Goal: Information Seeking & Learning: Learn about a topic

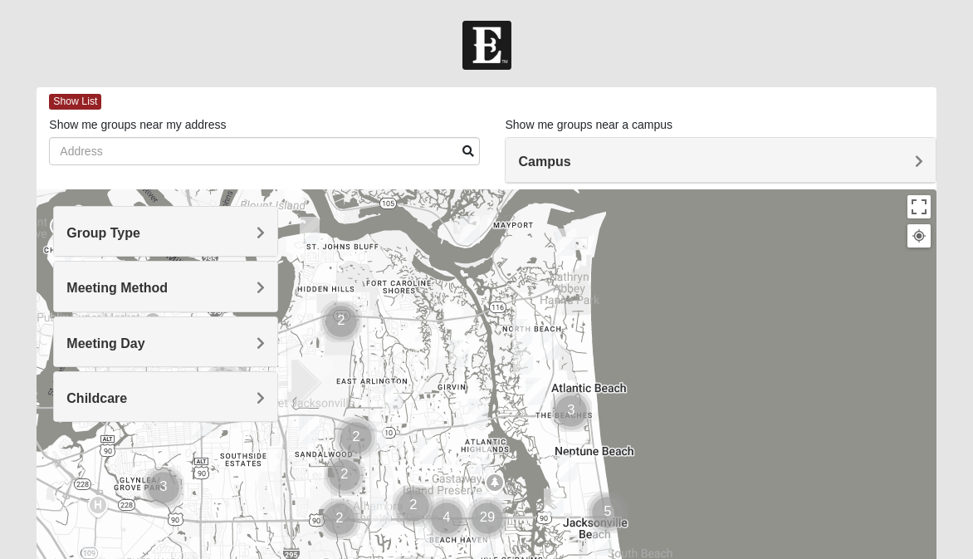
click at [256, 226] on h4 "Group Type" at bounding box center [165, 233] width 198 height 16
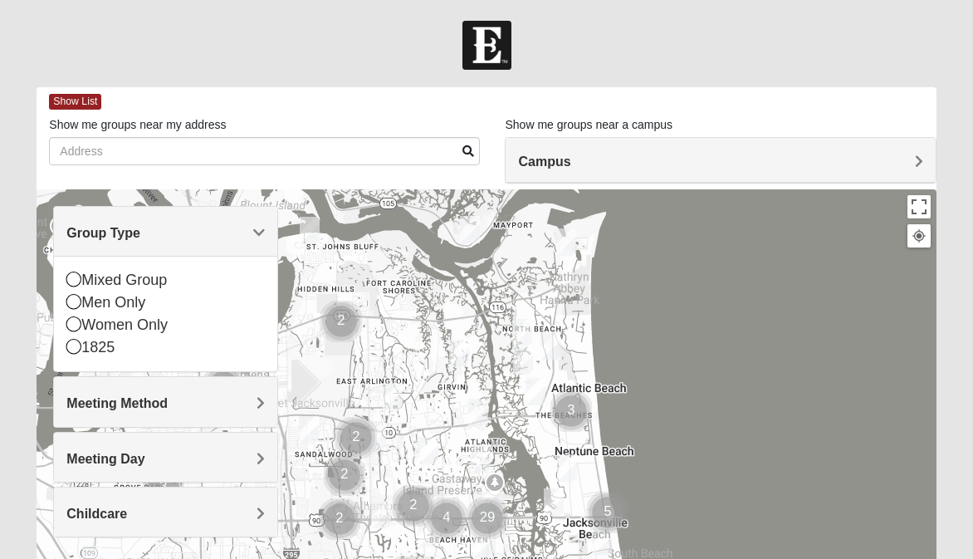
click at [661, 290] on div at bounding box center [486, 521] width 899 height 664
click at [252, 406] on h4 "Meeting Method" at bounding box center [165, 403] width 198 height 16
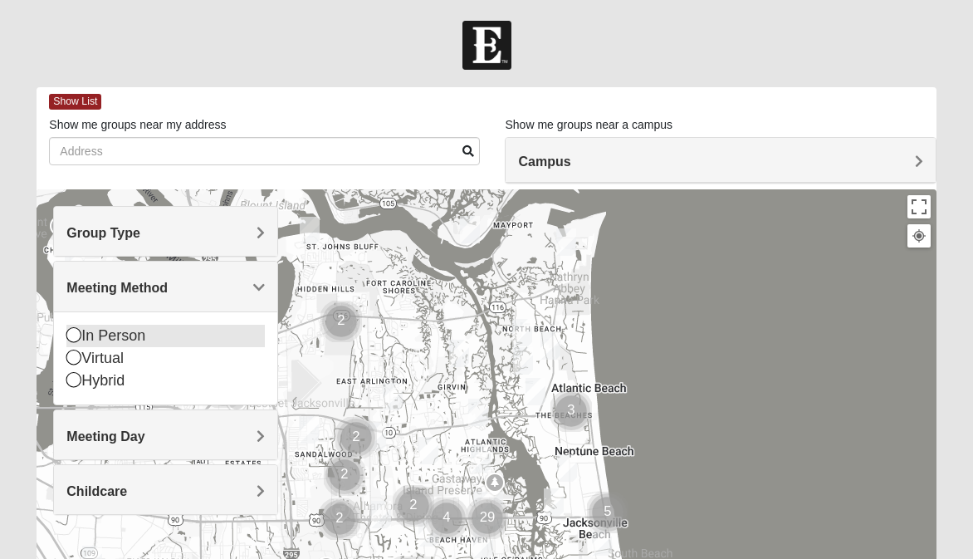
click at [113, 335] on div "In Person" at bounding box center [165, 336] width 198 height 22
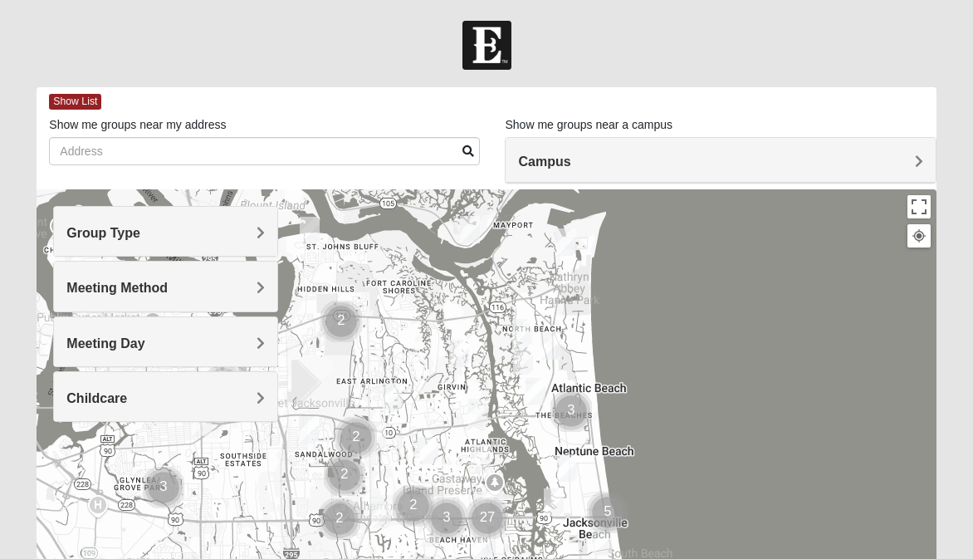
click at [246, 344] on h4 "Meeting Day" at bounding box center [165, 343] width 198 height 16
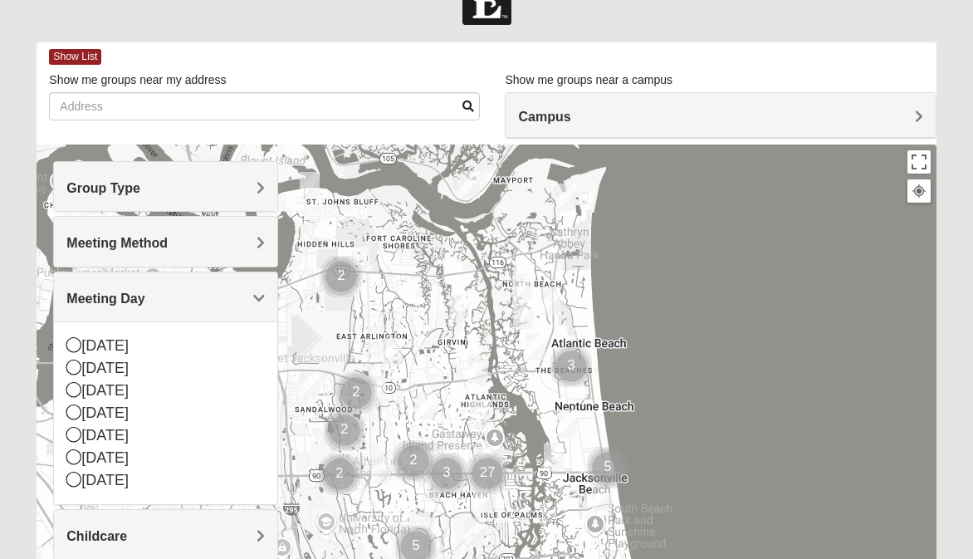
scroll to position [83, 0]
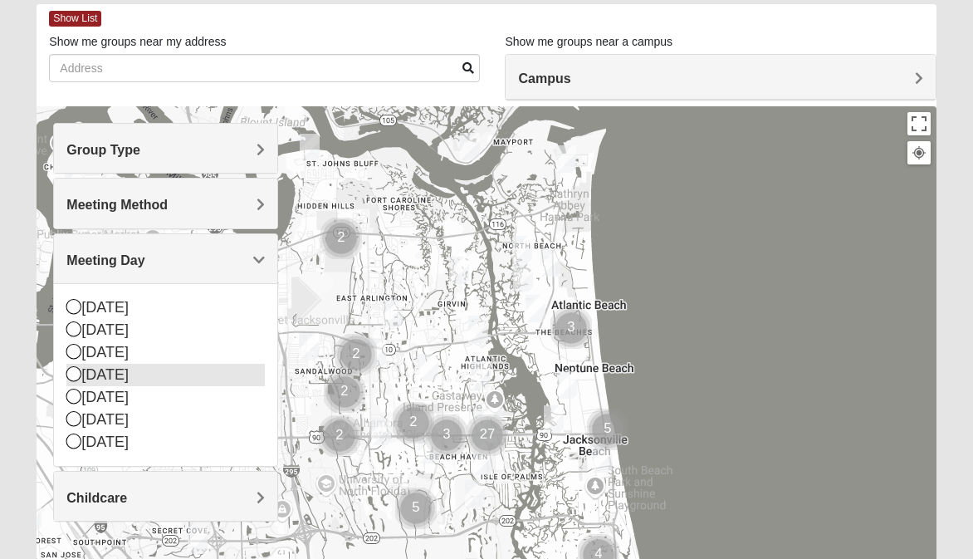
click at [75, 374] on icon at bounding box center [73, 373] width 15 height 15
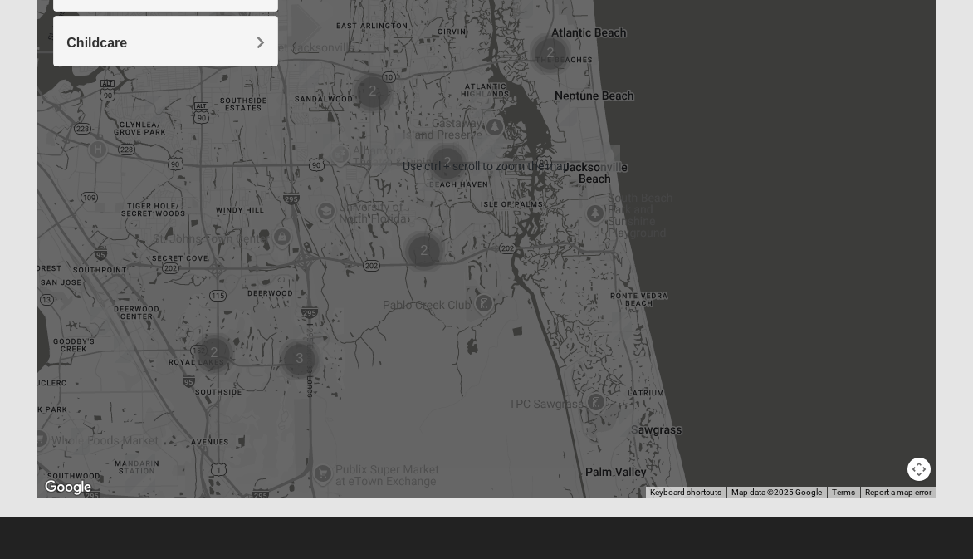
scroll to position [23, 0]
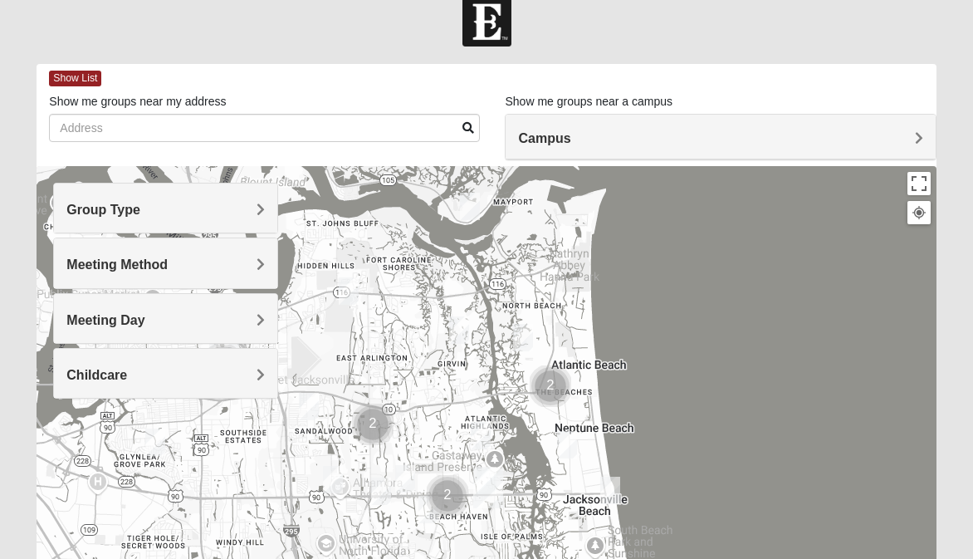
click at [812, 136] on h4 "Campus" at bounding box center [720, 138] width 404 height 16
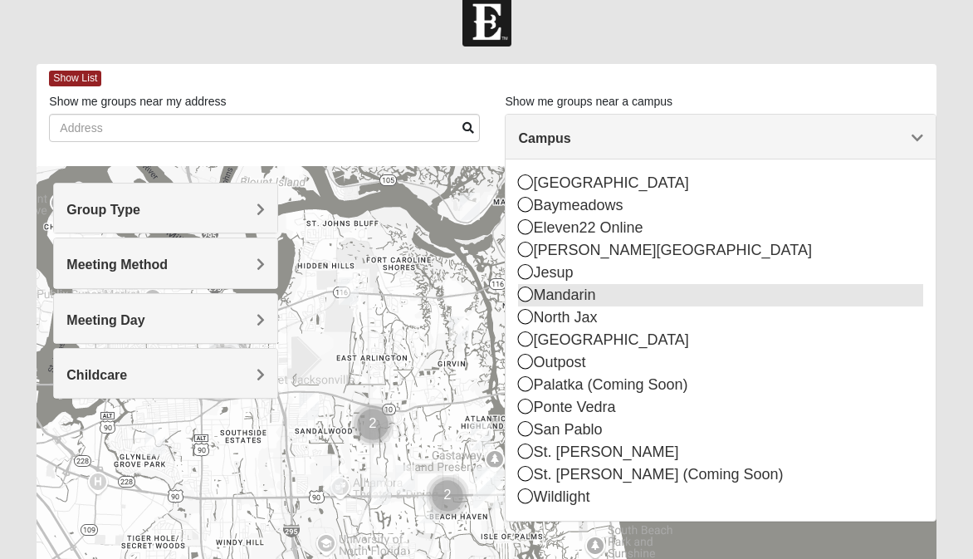
click at [595, 295] on div "Mandarin" at bounding box center [720, 295] width 404 height 22
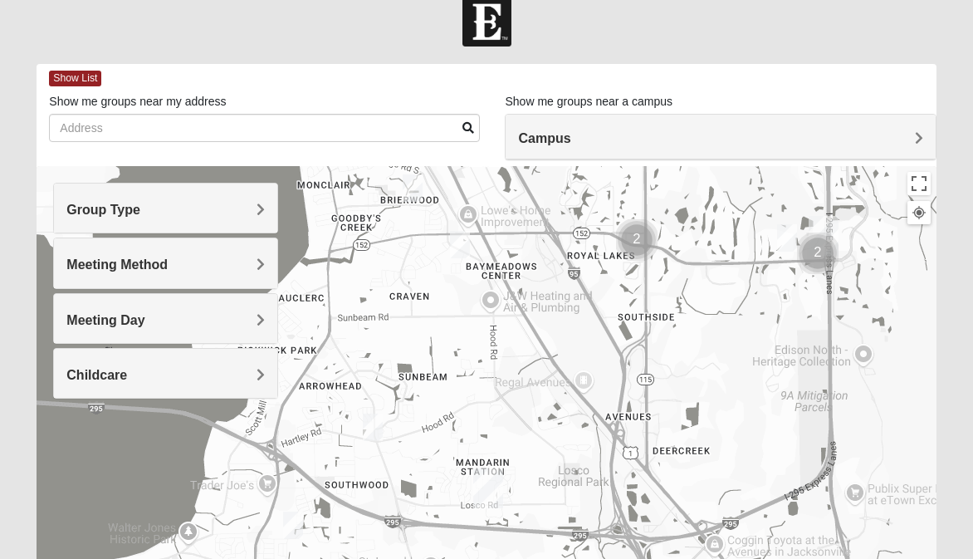
click at [212, 258] on h4 "Meeting Method" at bounding box center [165, 264] width 198 height 16
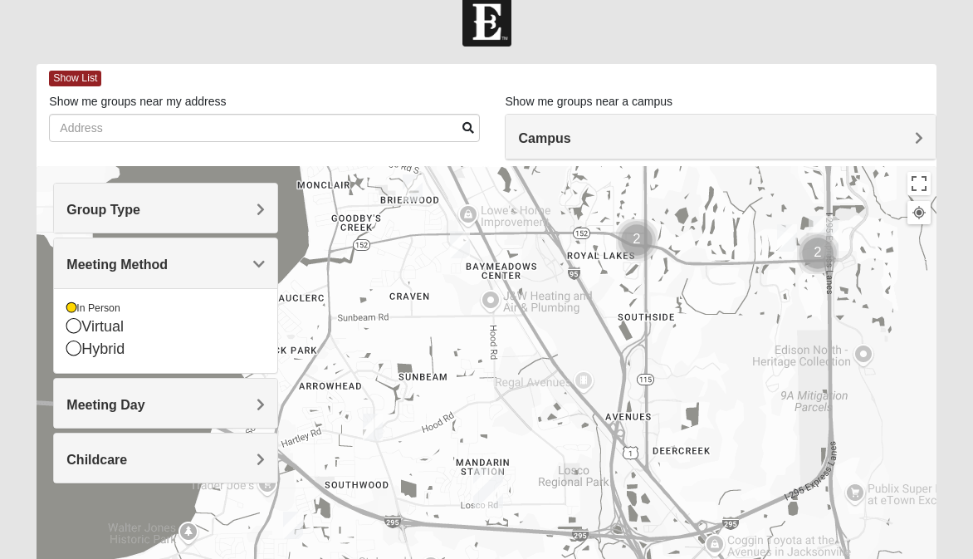
click at [187, 409] on h4 "Meeting Day" at bounding box center [165, 405] width 198 height 16
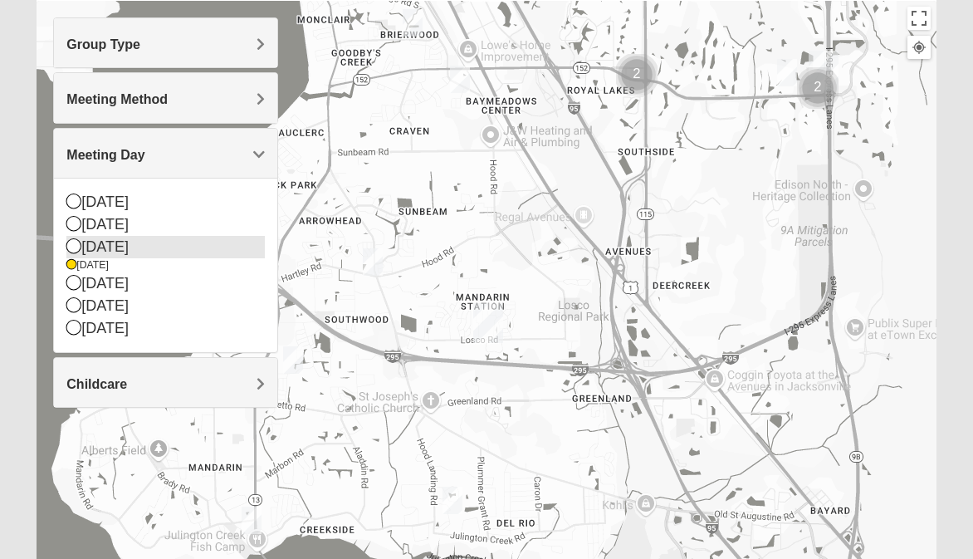
scroll to position [189, 0]
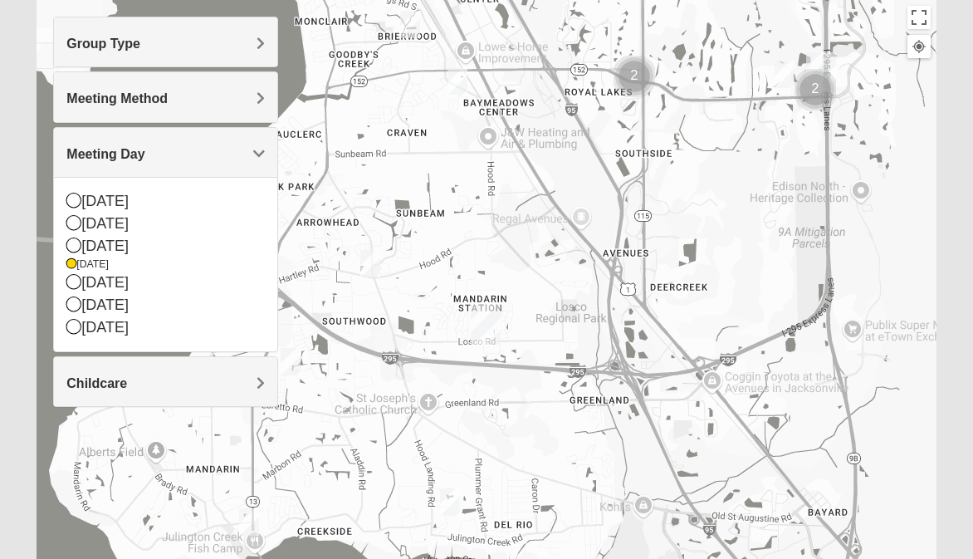
click at [51, 495] on div at bounding box center [486, 332] width 899 height 664
click at [963, 281] on form "Log In Find A Group Error Show List Loading Groups" at bounding box center [486, 278] width 973 height 893
click at [818, 92] on img "Cluster of 2 groups" at bounding box center [814, 91] width 41 height 41
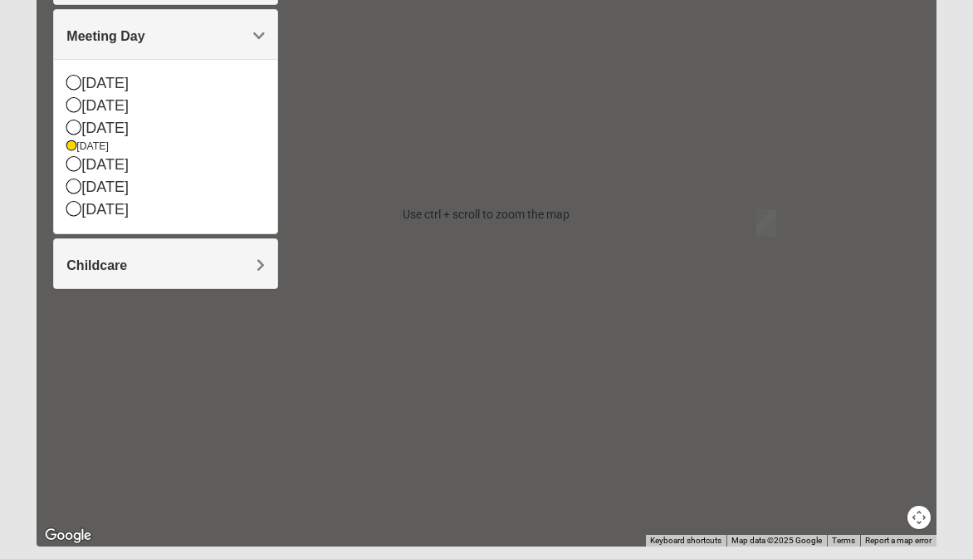
scroll to position [332, 0]
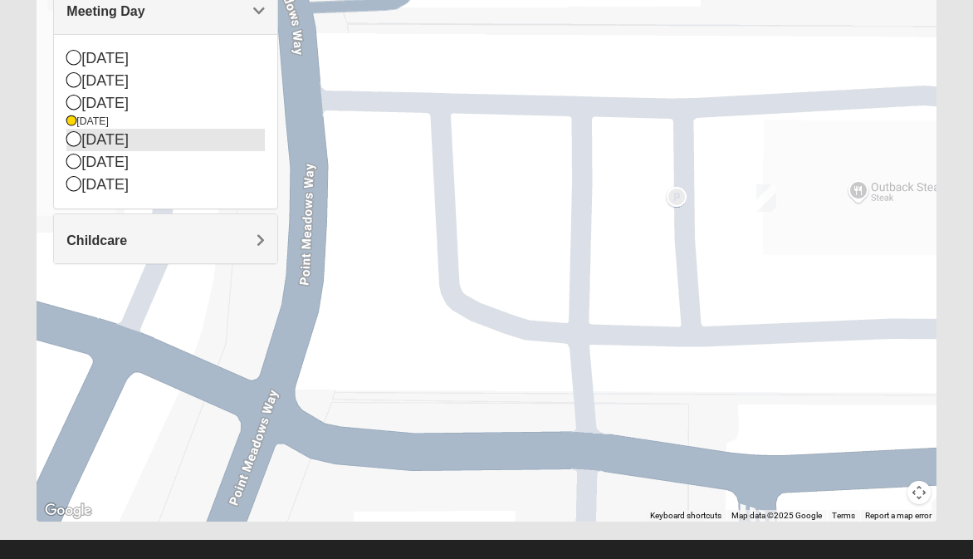
click at [207, 137] on div "[DATE]" at bounding box center [165, 140] width 198 height 22
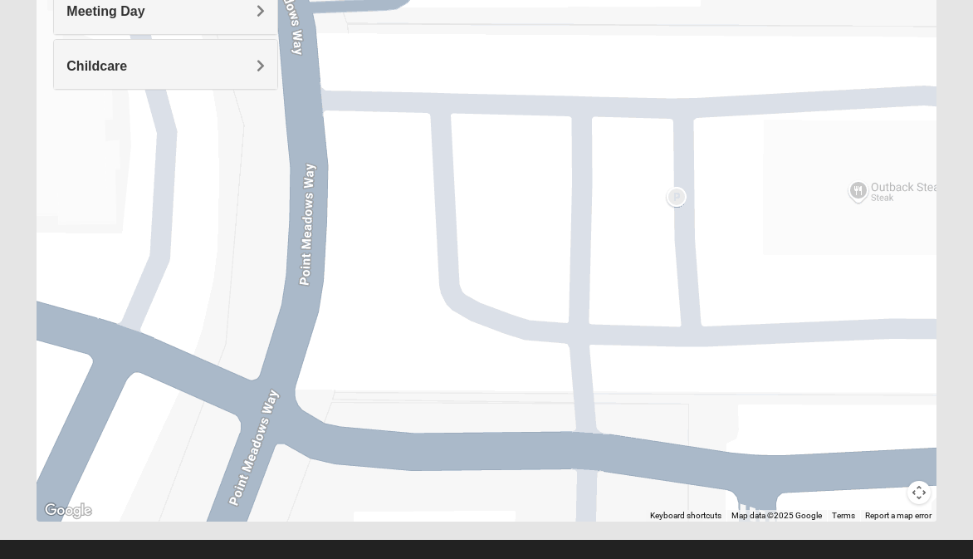
click at [144, 14] on span "Meeting Day" at bounding box center [105, 11] width 78 height 14
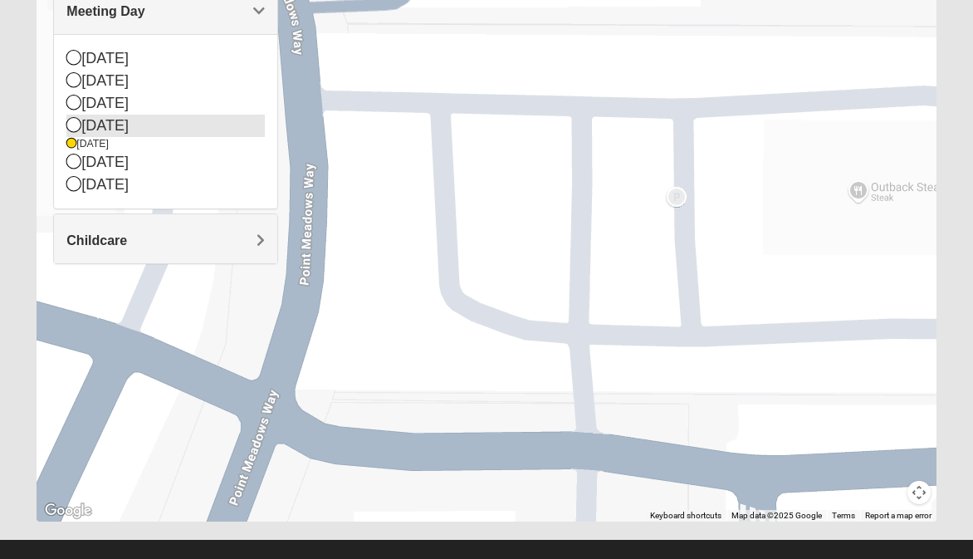
click at [73, 121] on icon at bounding box center [73, 124] width 15 height 15
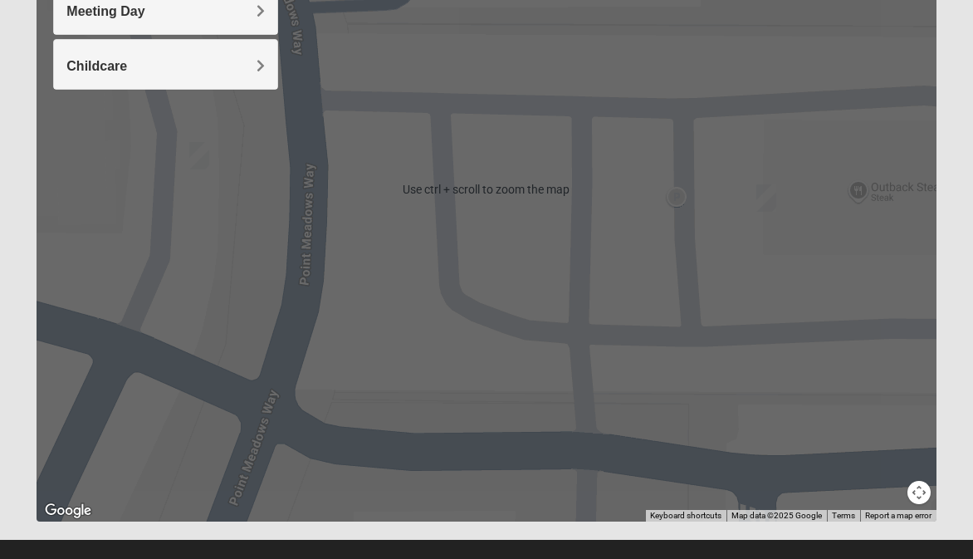
scroll to position [0, 0]
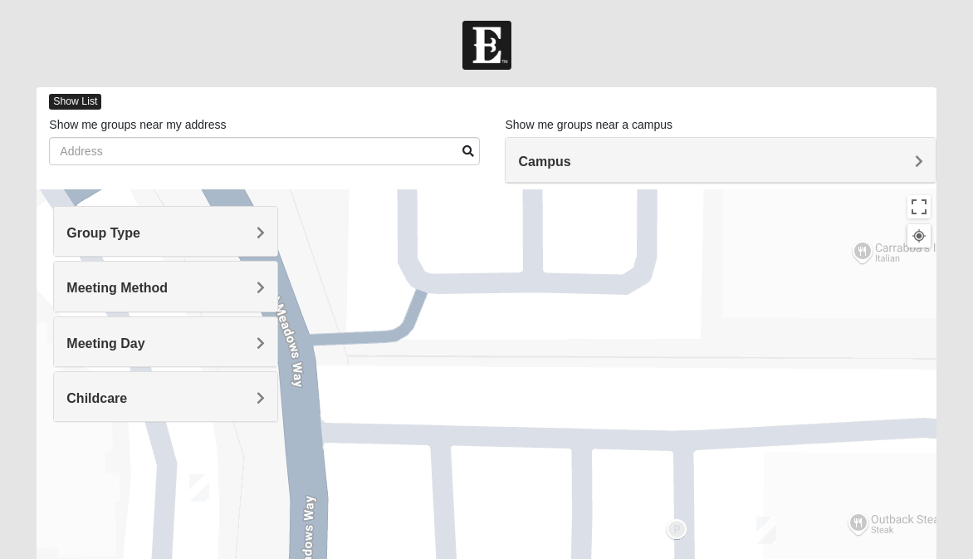
click at [85, 102] on span "Show List" at bounding box center [75, 102] width 52 height 16
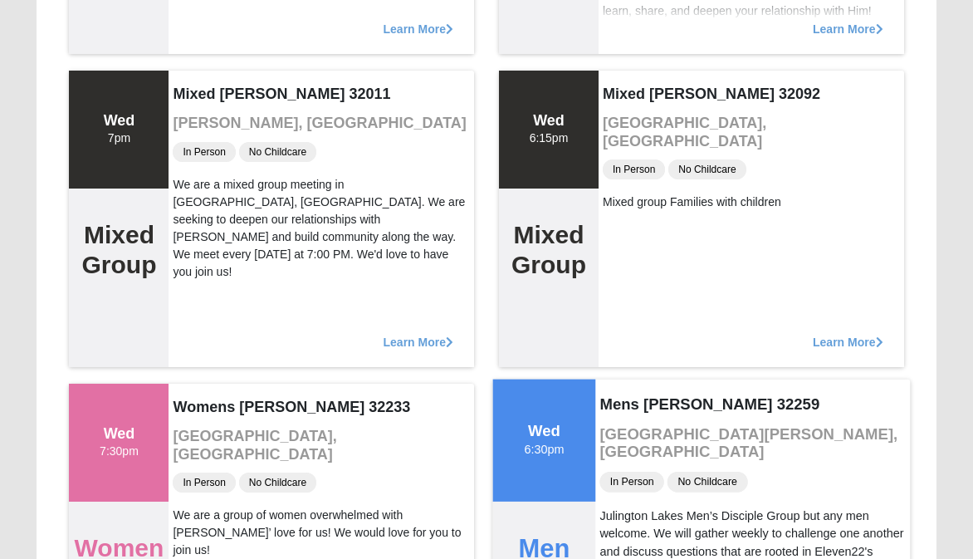
scroll to position [1079, 0]
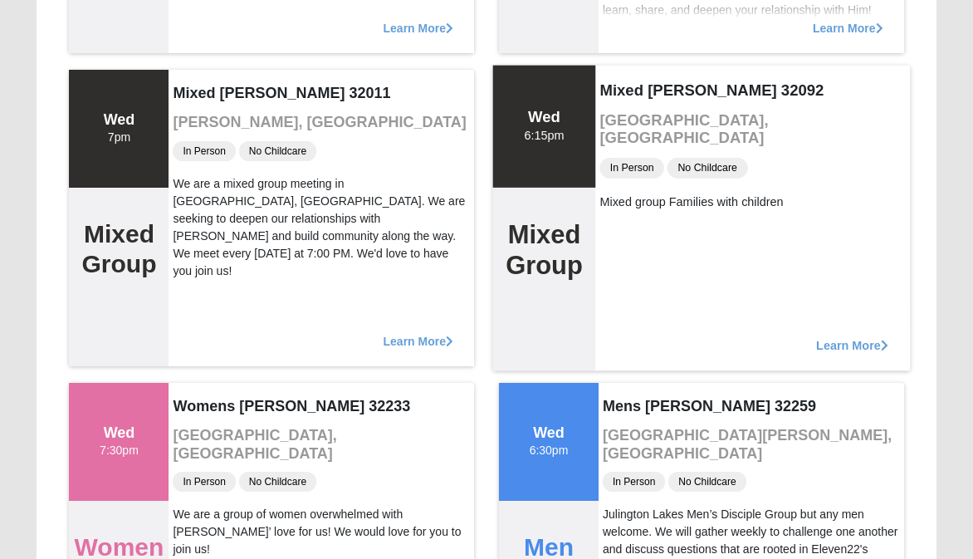
click at [816, 336] on span "Learn More" at bounding box center [852, 336] width 72 height 0
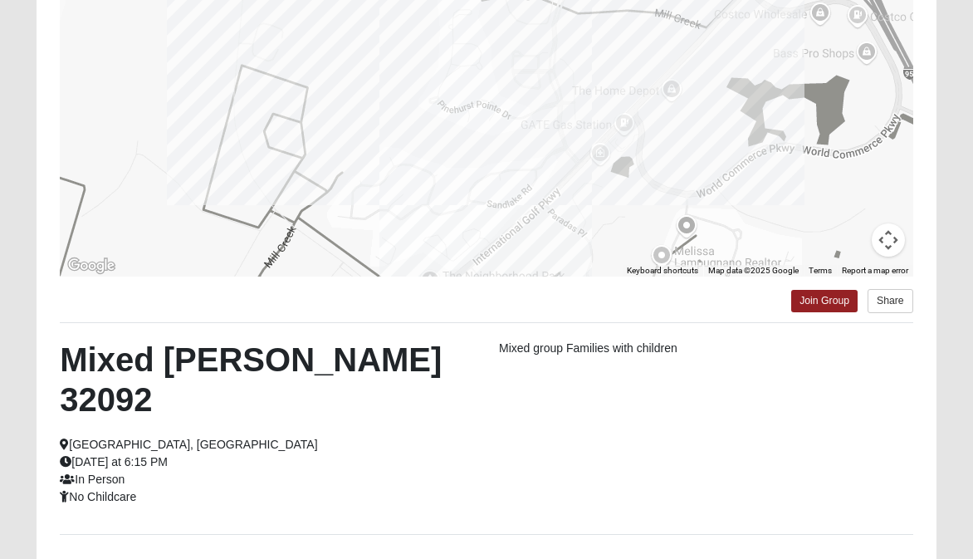
scroll to position [335, 0]
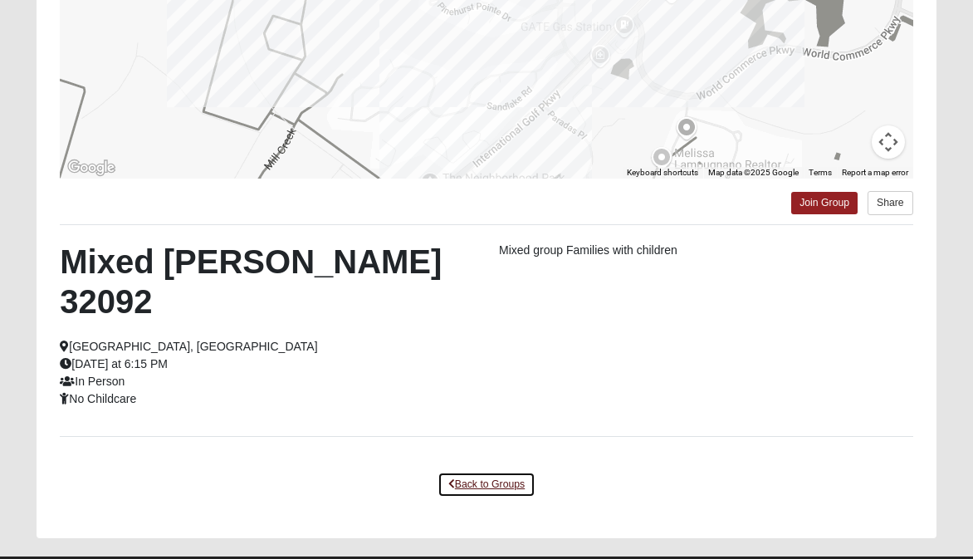
click at [495, 471] on link "Back to Groups" at bounding box center [486, 484] width 98 height 26
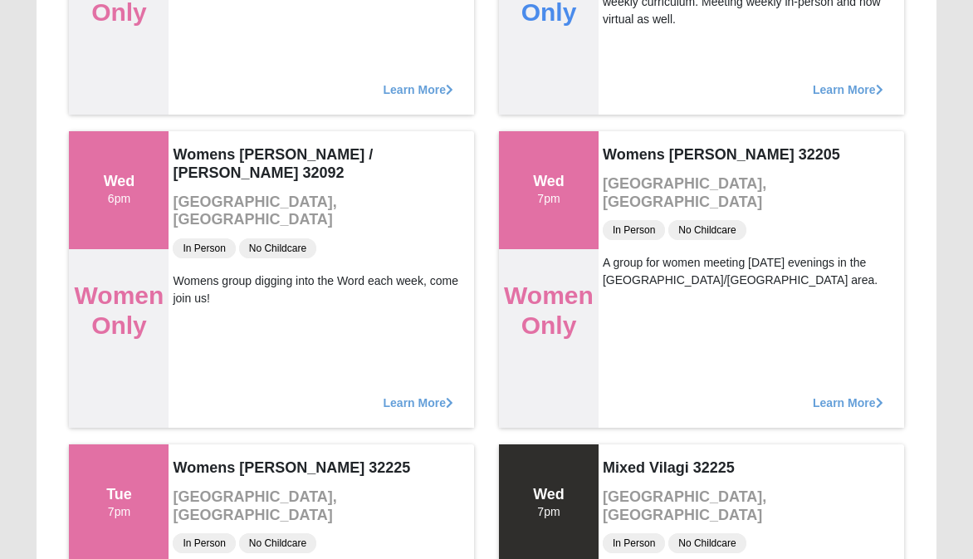
scroll to position [1663, 0]
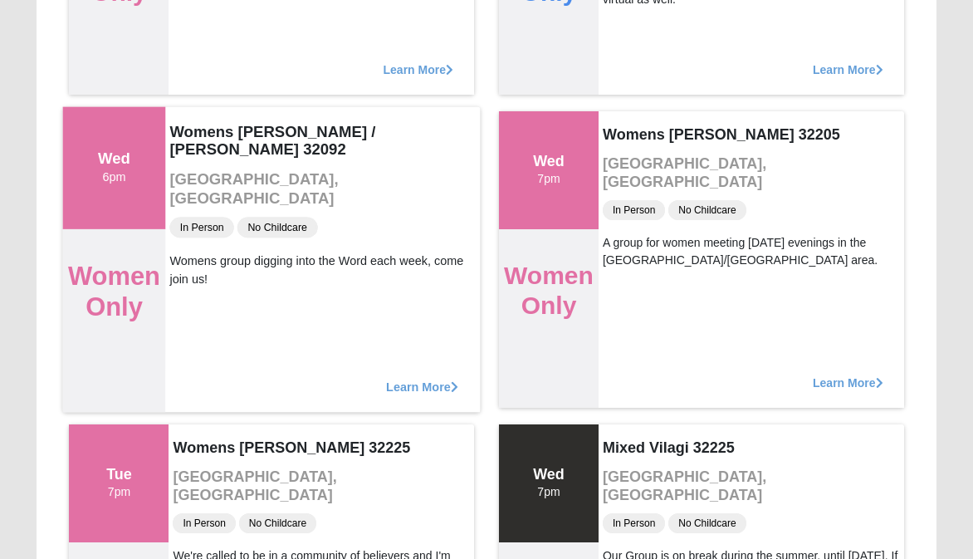
click at [419, 394] on div "Learn More" at bounding box center [323, 378] width 315 height 68
click at [427, 378] on span "Learn More" at bounding box center [423, 378] width 72 height 0
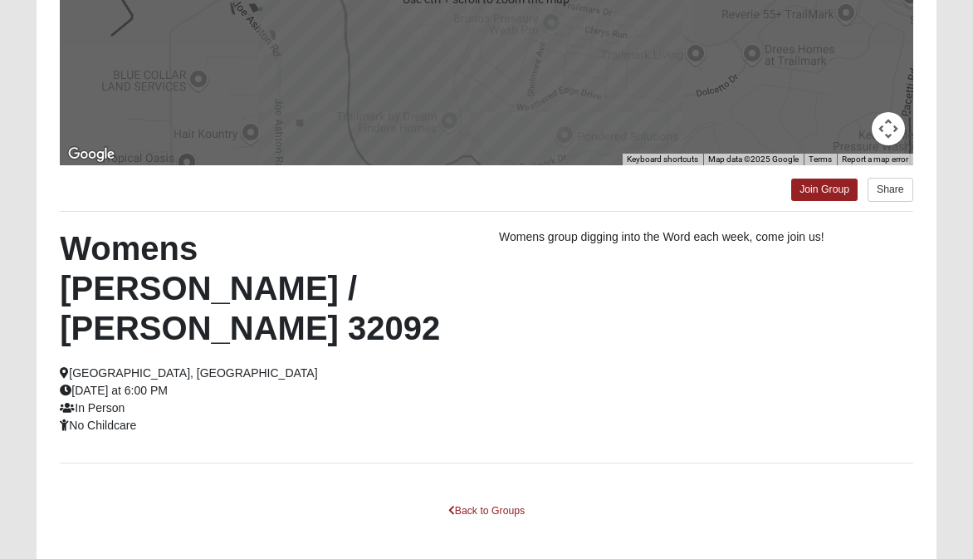
scroll to position [375, 0]
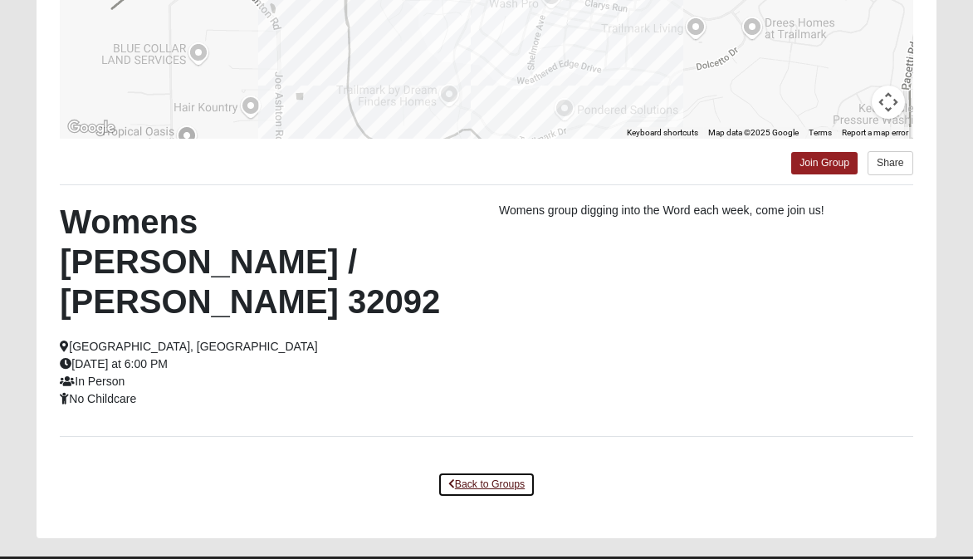
click at [510, 471] on link "Back to Groups" at bounding box center [486, 484] width 98 height 26
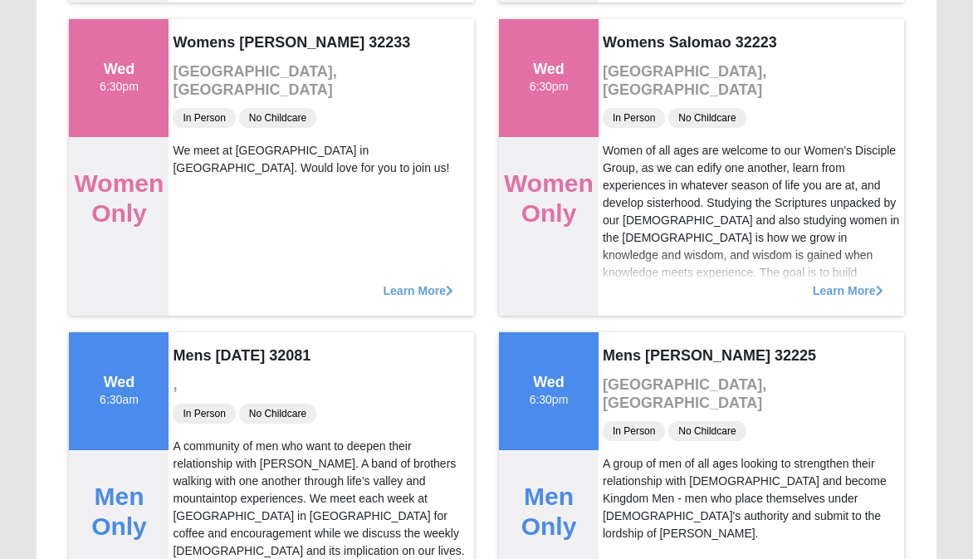
scroll to position [3612, 0]
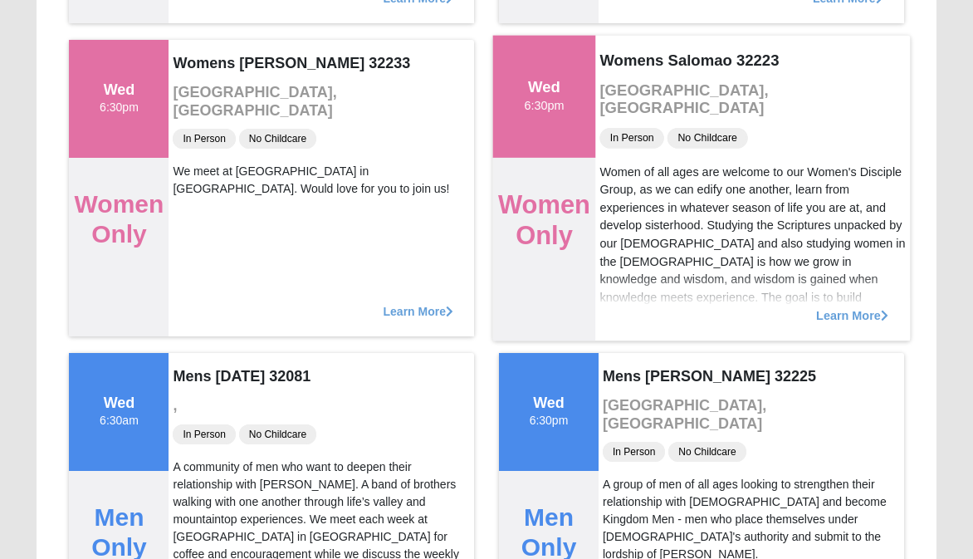
click at [856, 322] on div "Learn More" at bounding box center [752, 306] width 315 height 68
click at [854, 306] on span "Learn More" at bounding box center [852, 306] width 72 height 0
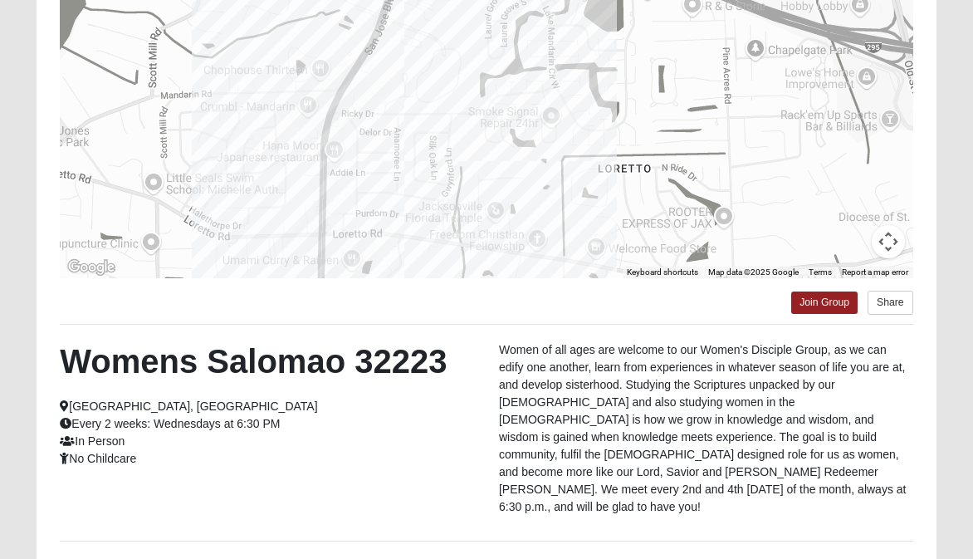
scroll to position [262, 0]
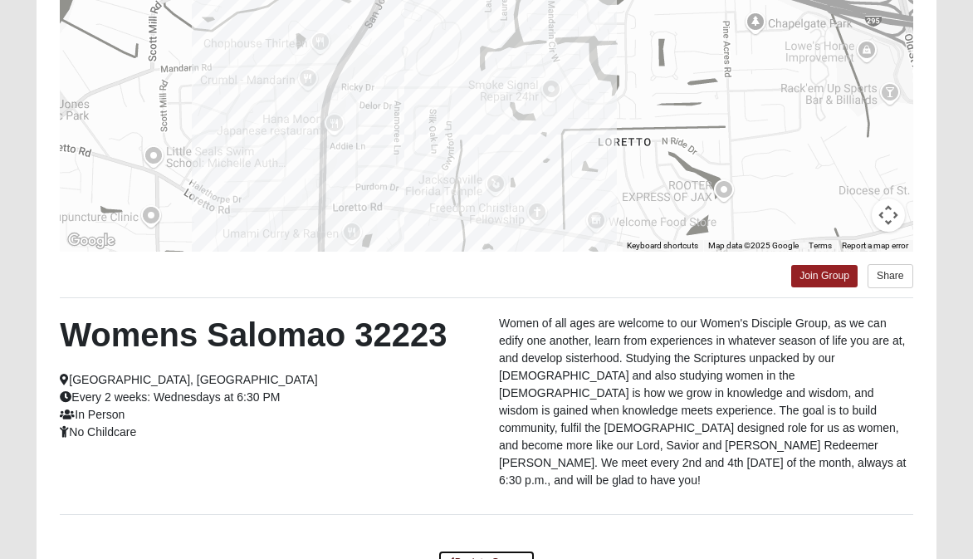
click at [504, 549] on link "Back to Groups" at bounding box center [486, 562] width 98 height 26
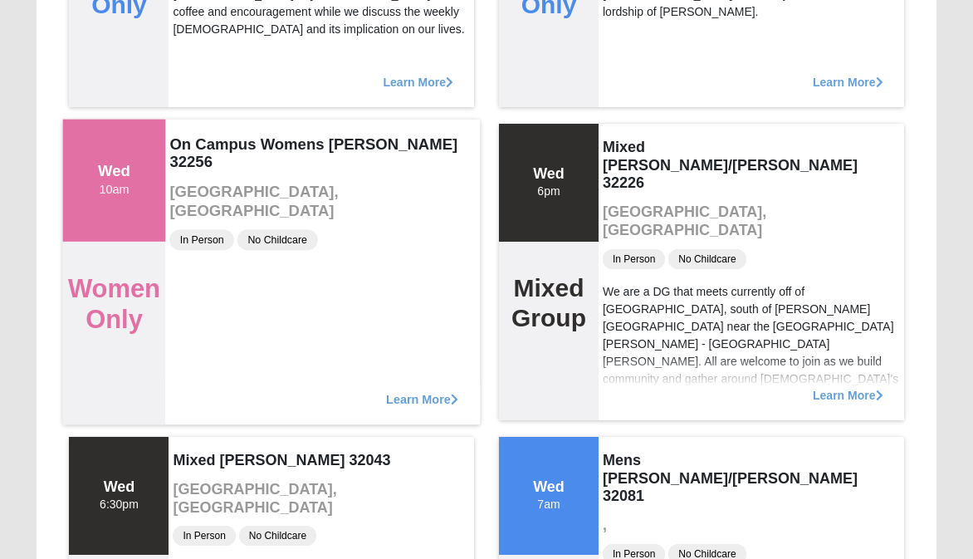
scroll to position [4163, 0]
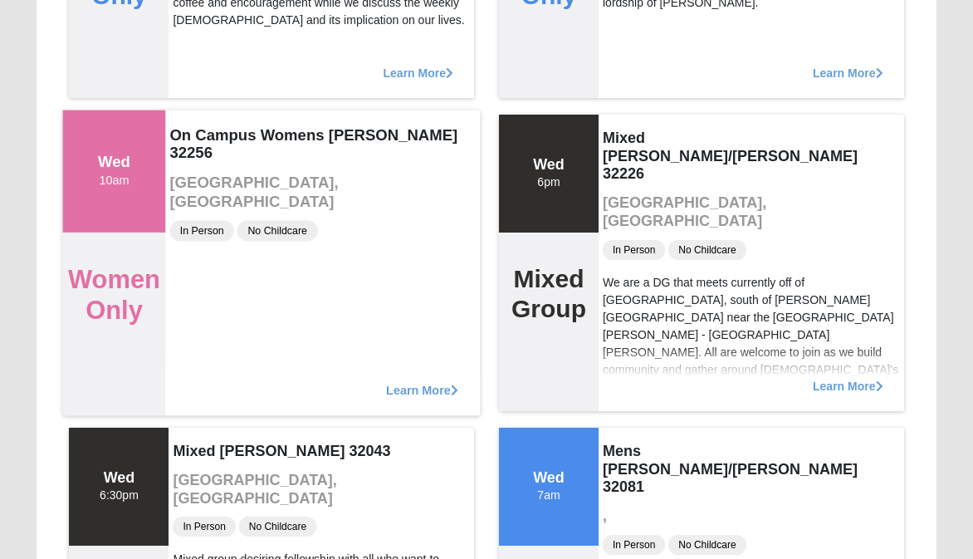
click at [387, 381] on span "Learn More" at bounding box center [423, 381] width 72 height 0
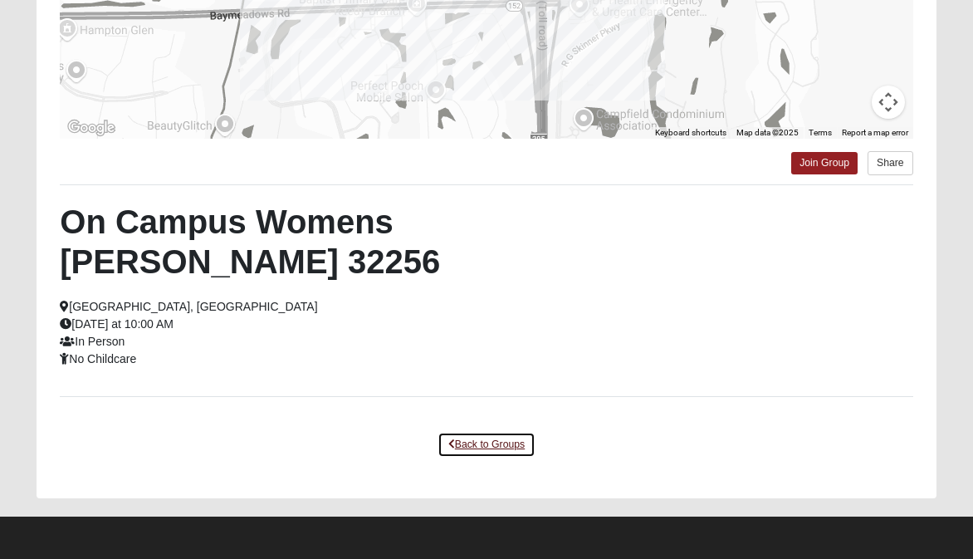
click at [496, 437] on link "Back to Groups" at bounding box center [486, 445] width 98 height 26
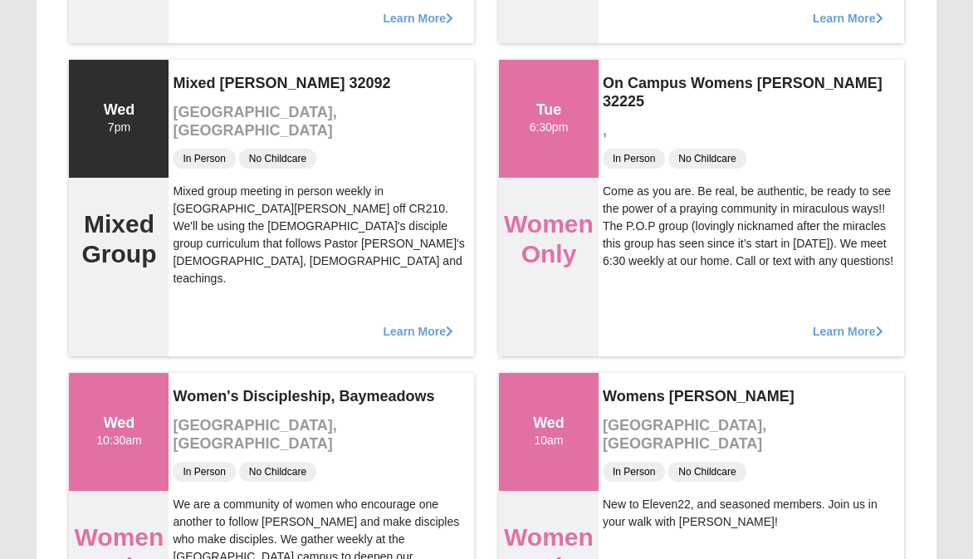
scroll to position [5936, 0]
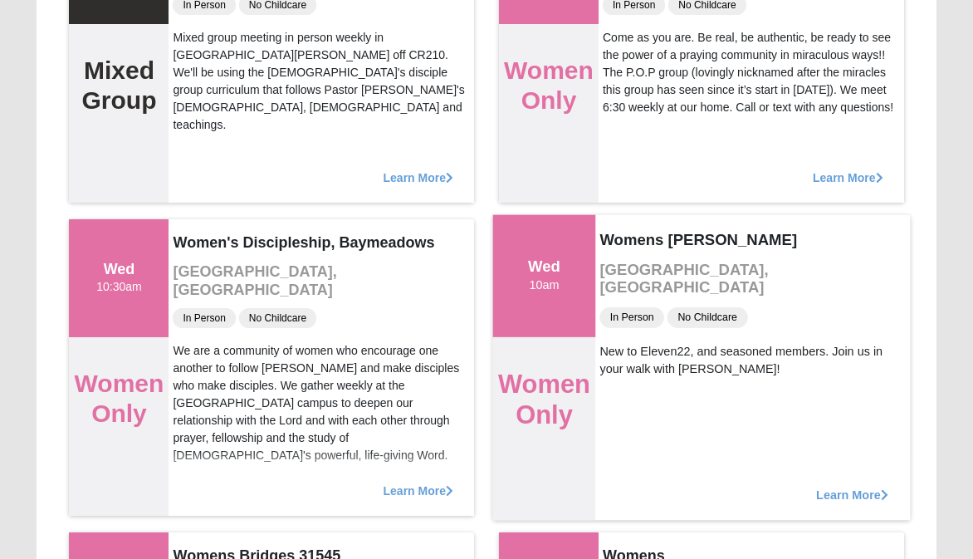
click at [825, 486] on span "Learn More" at bounding box center [852, 486] width 72 height 0
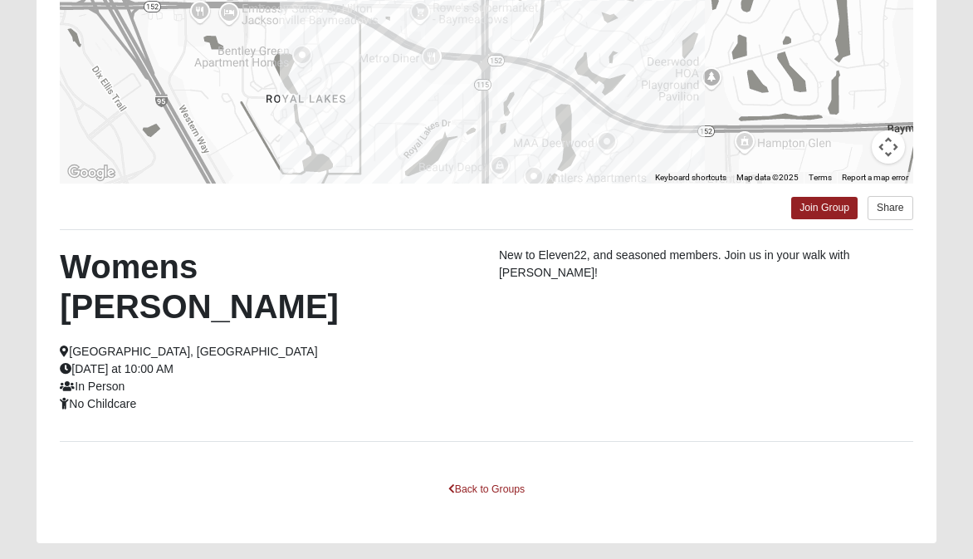
scroll to position [335, 0]
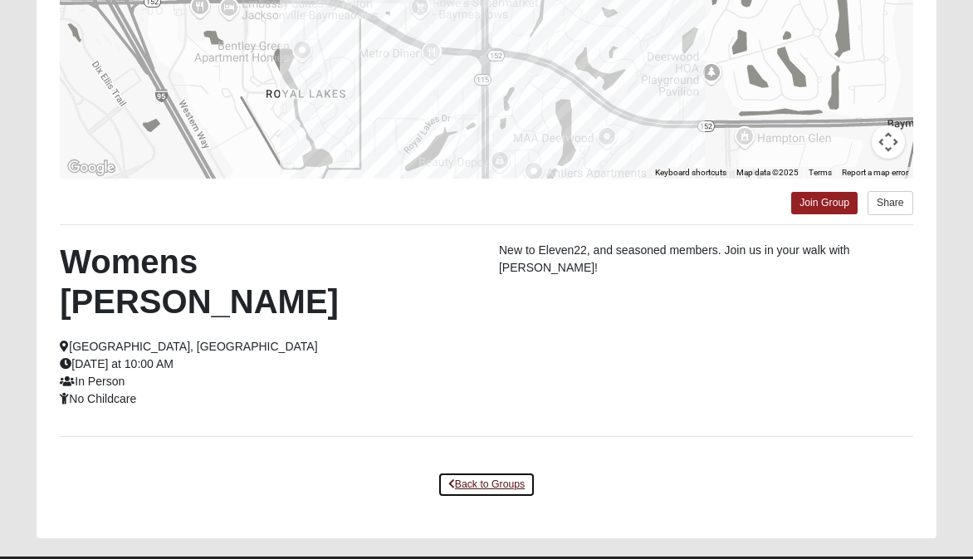
click at [499, 471] on link "Back to Groups" at bounding box center [486, 484] width 98 height 26
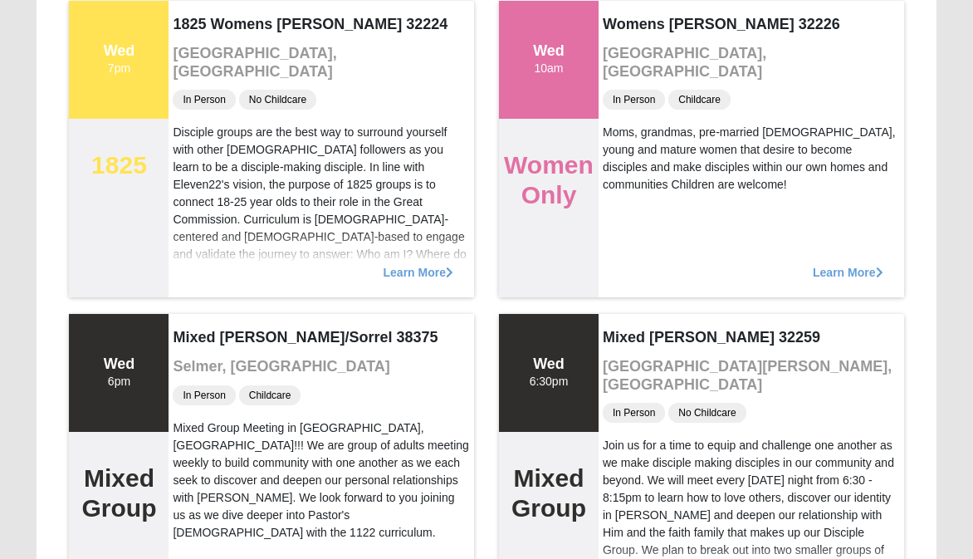
scroll to position [6892, 0]
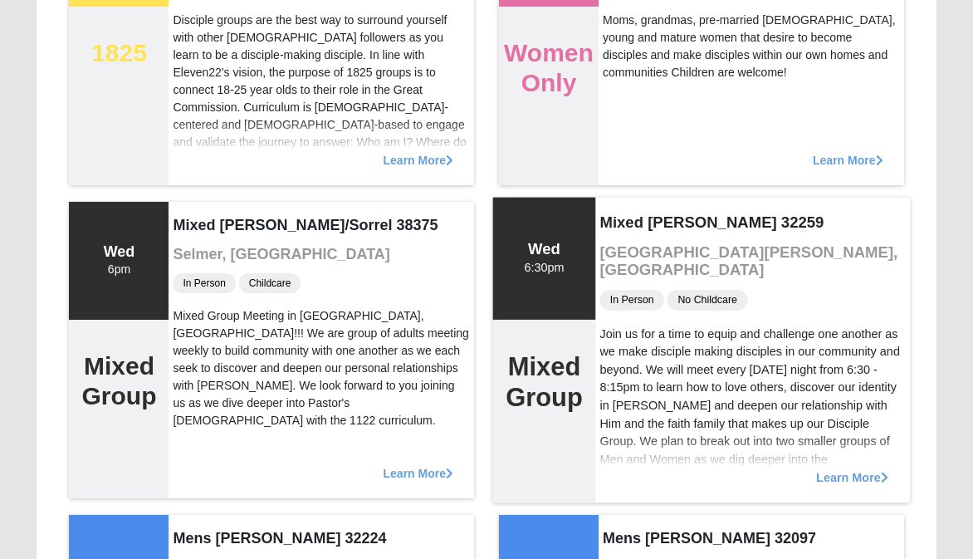
click at [831, 468] on span "Learn More" at bounding box center [852, 468] width 72 height 0
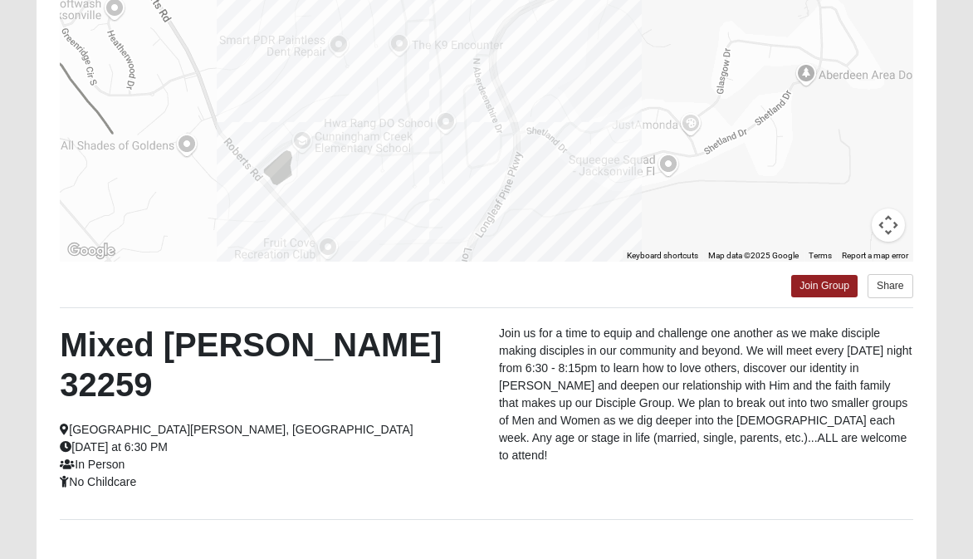
scroll to position [335, 0]
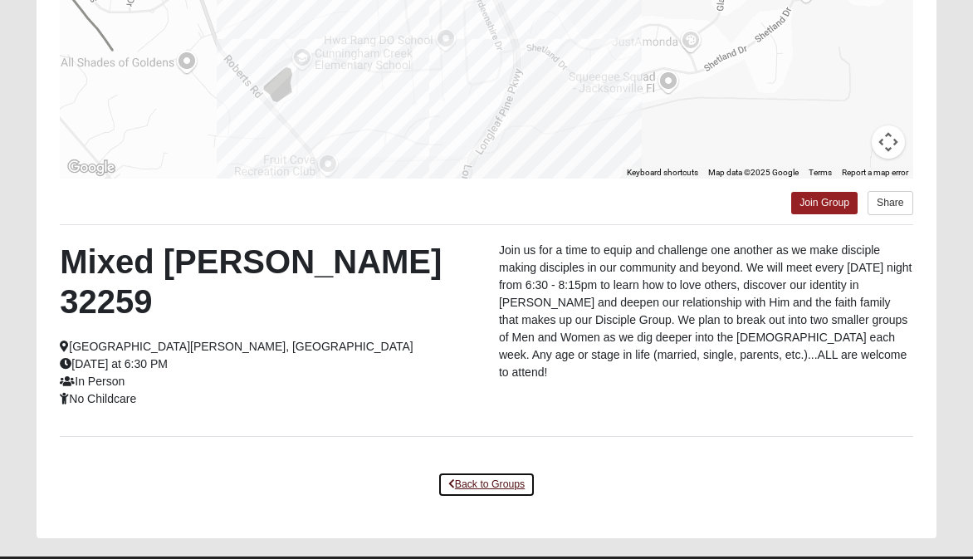
click at [492, 471] on link "Back to Groups" at bounding box center [486, 484] width 98 height 26
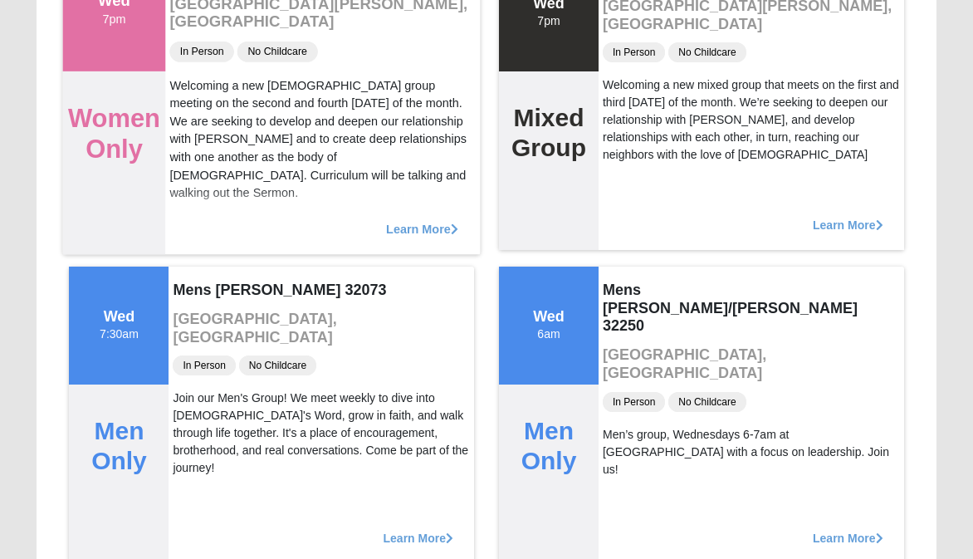
scroll to position [11125, 0]
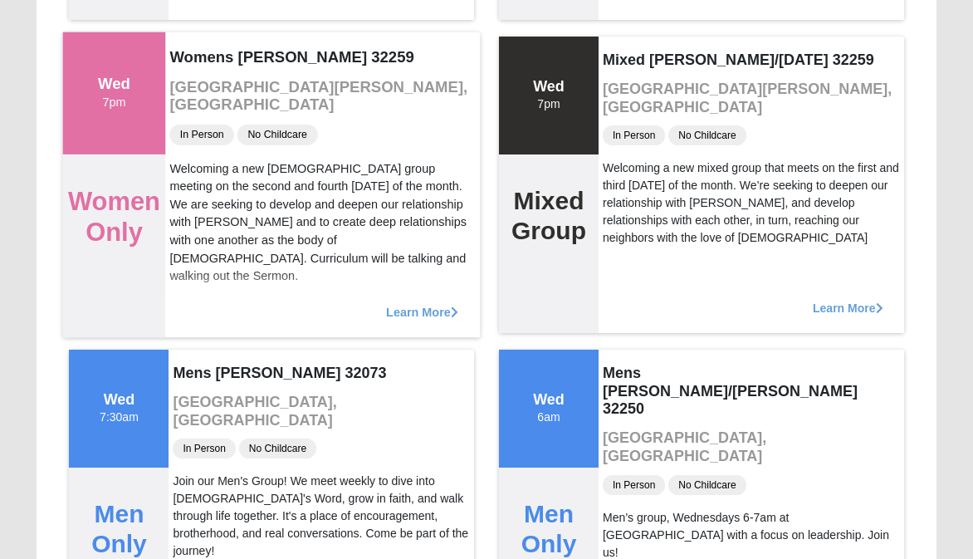
click at [419, 303] on span "Learn More" at bounding box center [423, 303] width 72 height 0
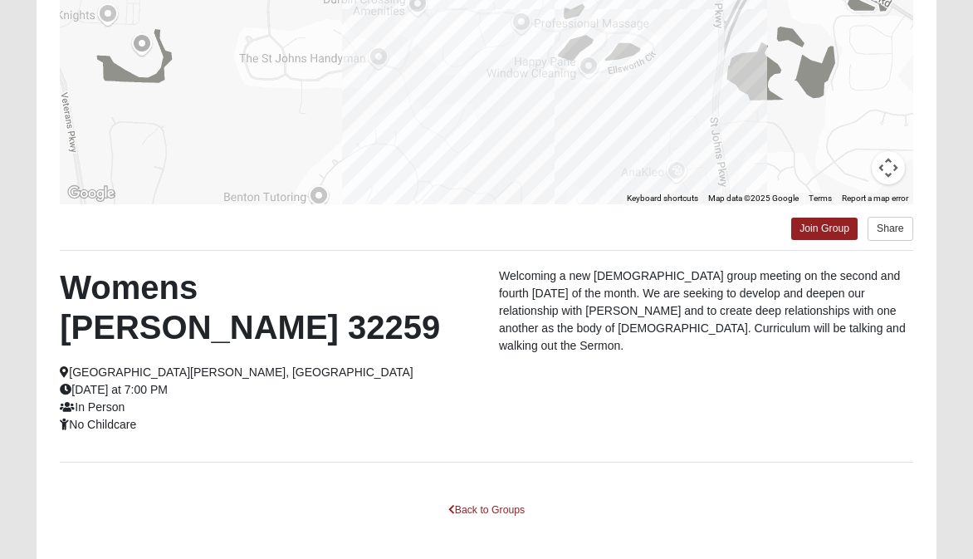
scroll to position [335, 0]
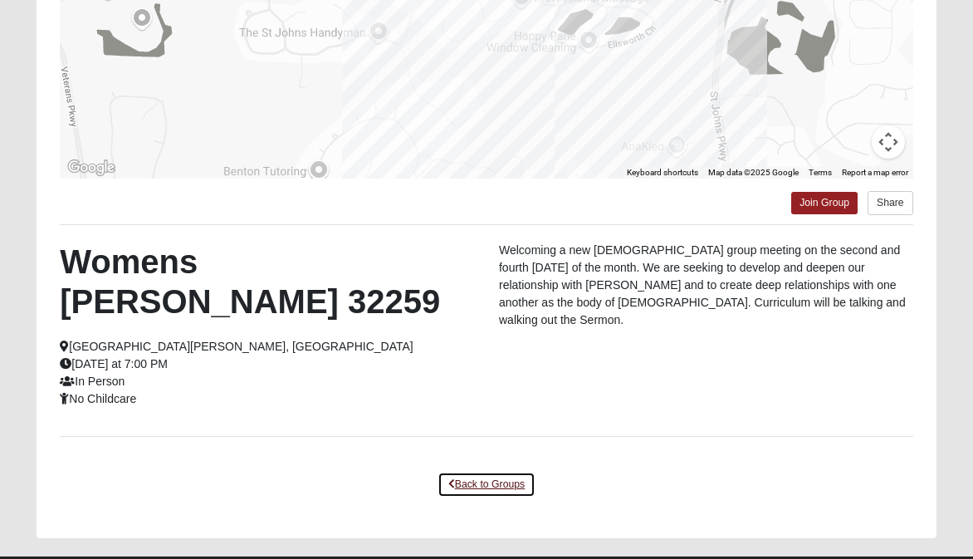
click at [488, 471] on link "Back to Groups" at bounding box center [486, 484] width 98 height 26
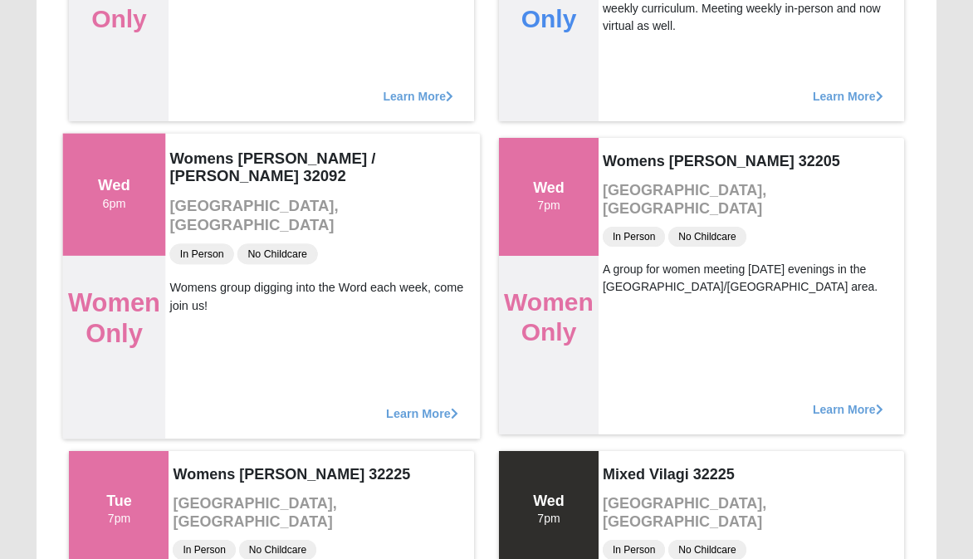
scroll to position [1663, 0]
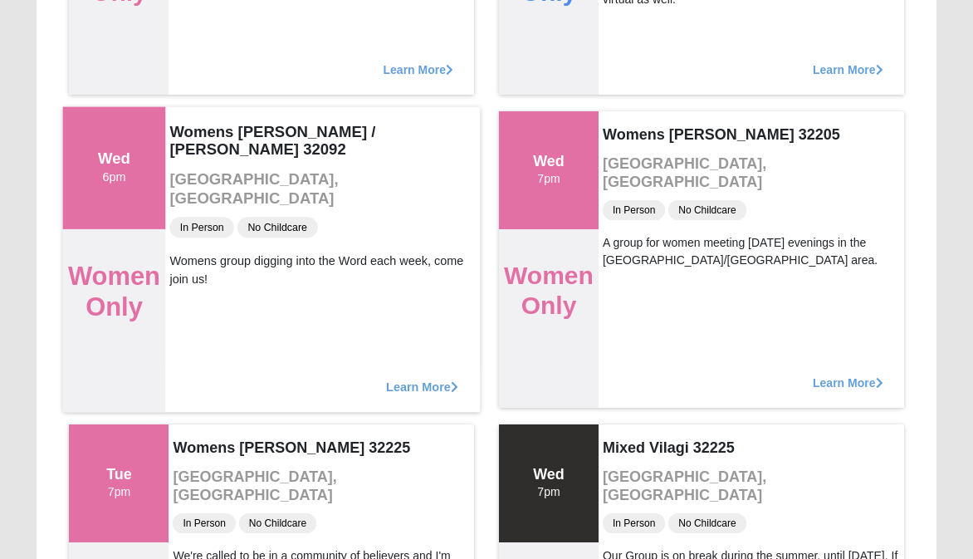
click at [420, 378] on span "Learn More" at bounding box center [423, 378] width 72 height 0
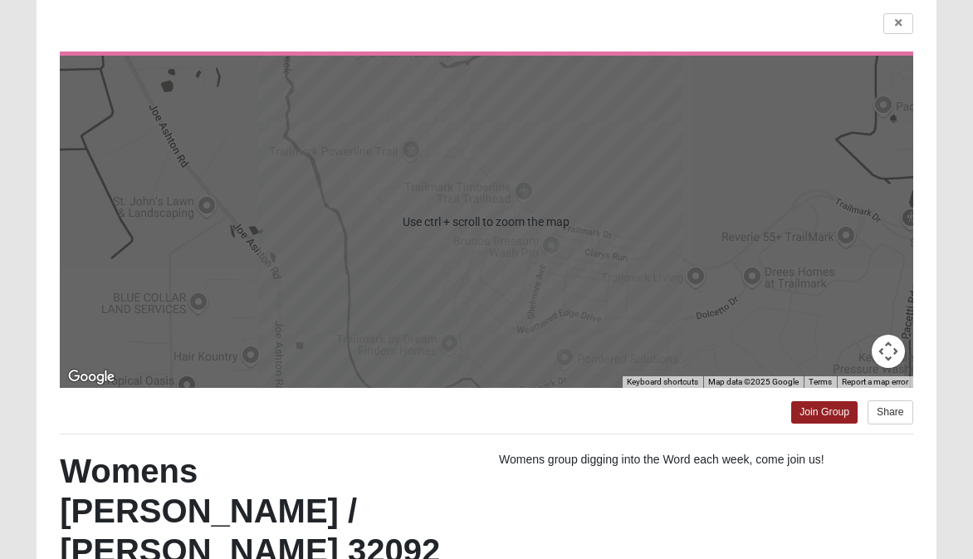
scroll to position [375, 0]
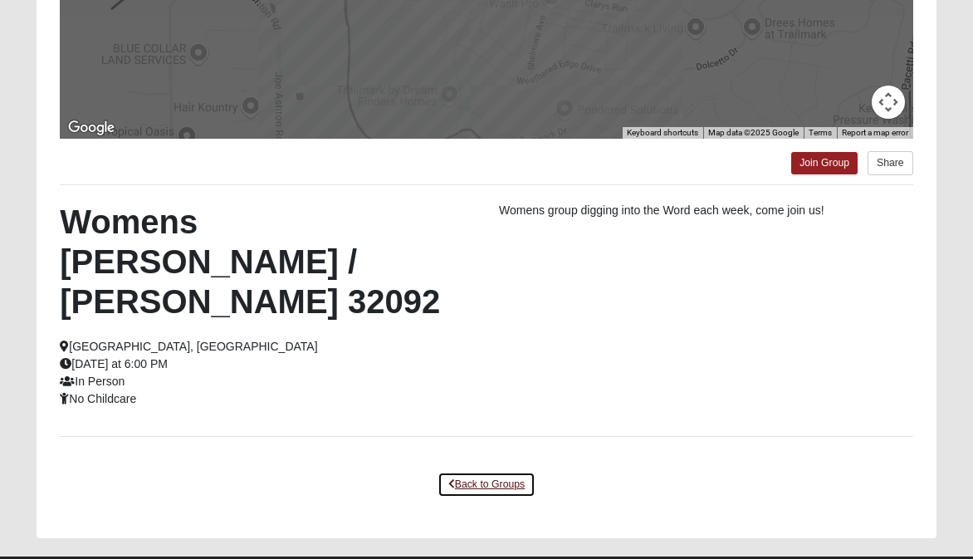
click at [514, 471] on link "Back to Groups" at bounding box center [486, 484] width 98 height 26
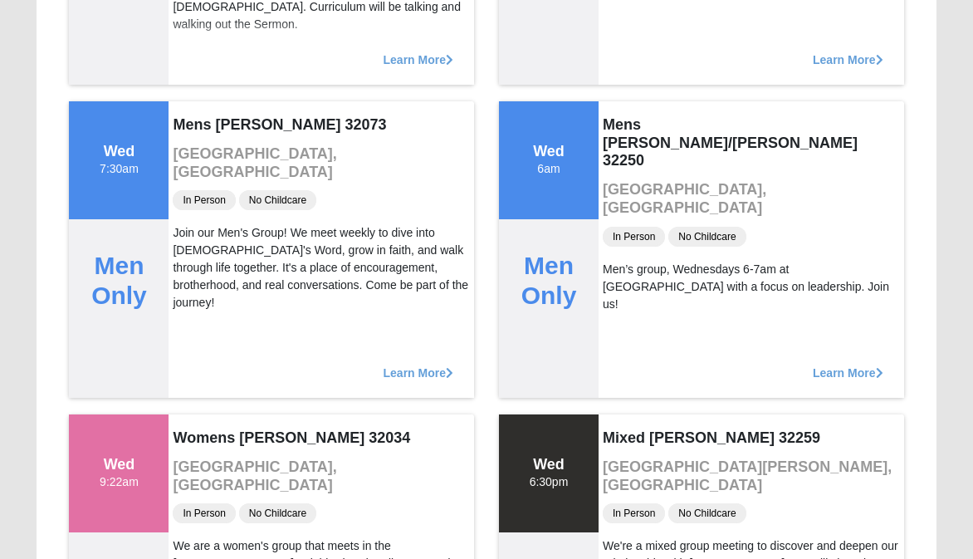
scroll to position [11141, 0]
